Goal: Find contact information: Find contact information

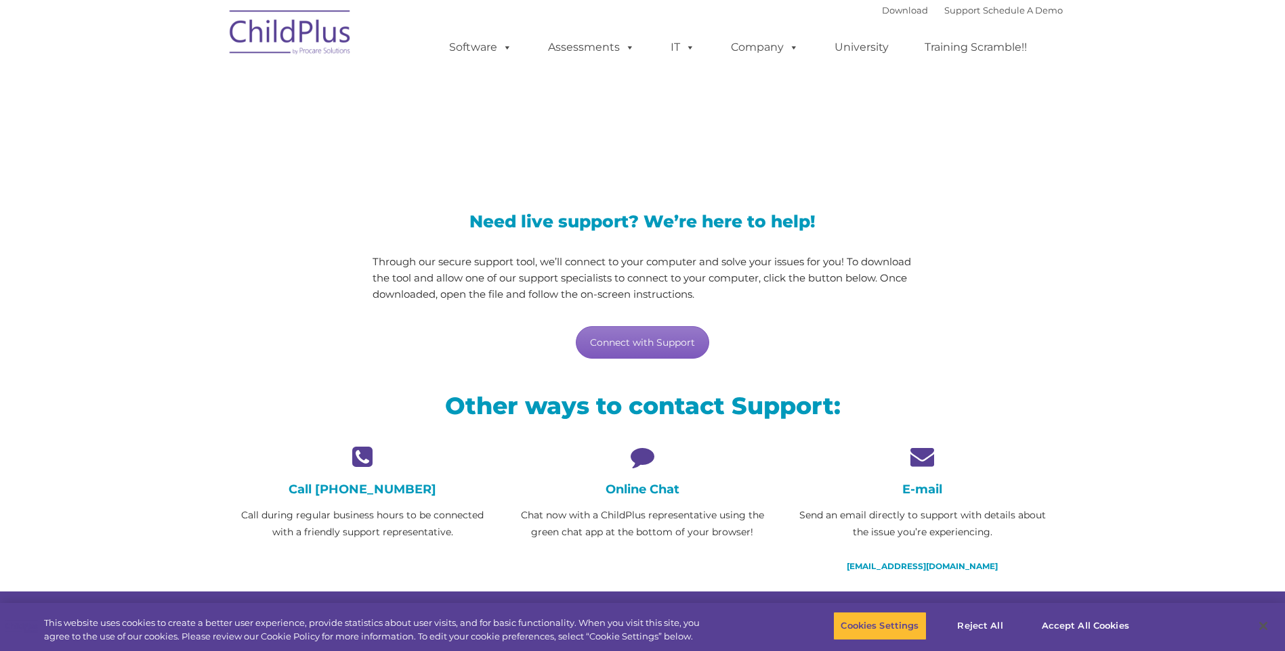
click at [662, 339] on link "Connect with Support" at bounding box center [642, 342] width 133 height 33
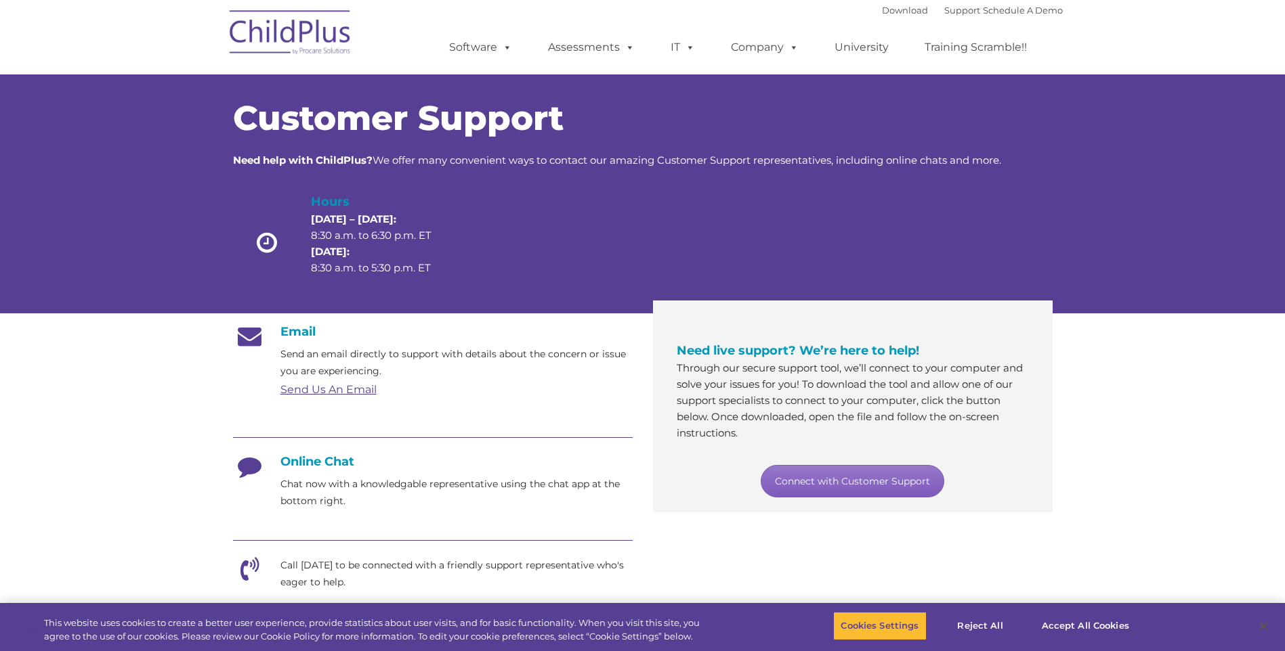
click at [859, 486] on link "Connect with Customer Support" at bounding box center [852, 481] width 184 height 33
